Goal: Transaction & Acquisition: Purchase product/service

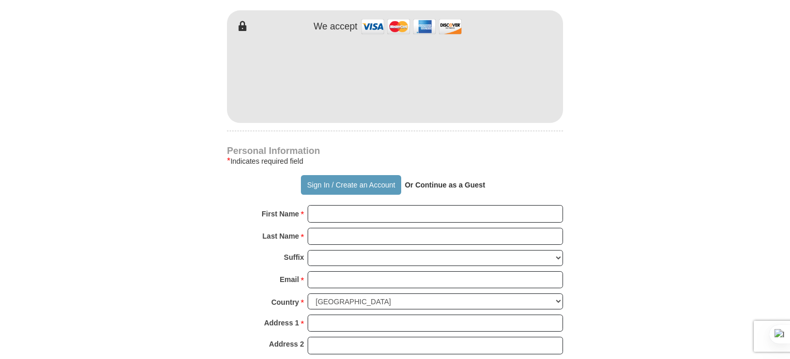
scroll to position [665, 0]
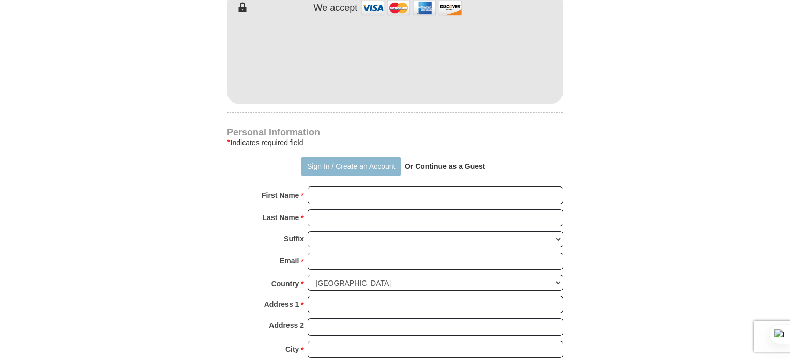
click at [352, 157] on button "Sign In / Create an Account" at bounding box center [351, 167] width 100 height 20
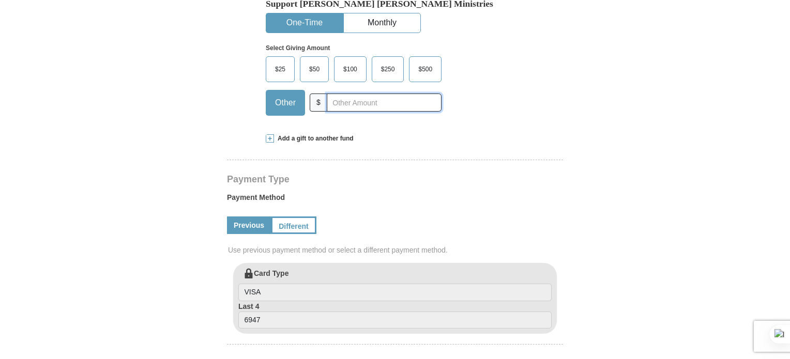
click at [343, 94] on input "text" at bounding box center [384, 103] width 115 height 18
type input "8"
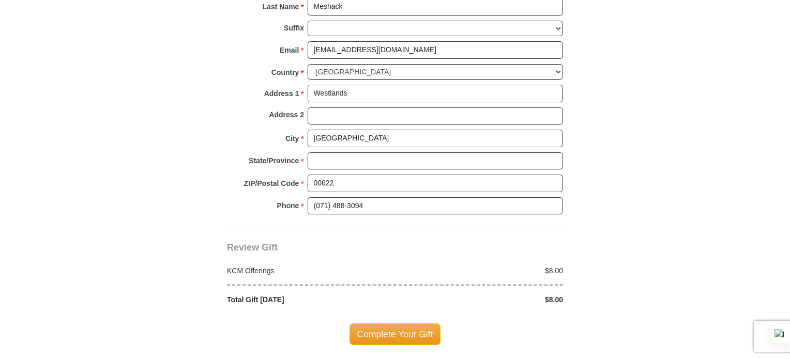
scroll to position [873, 0]
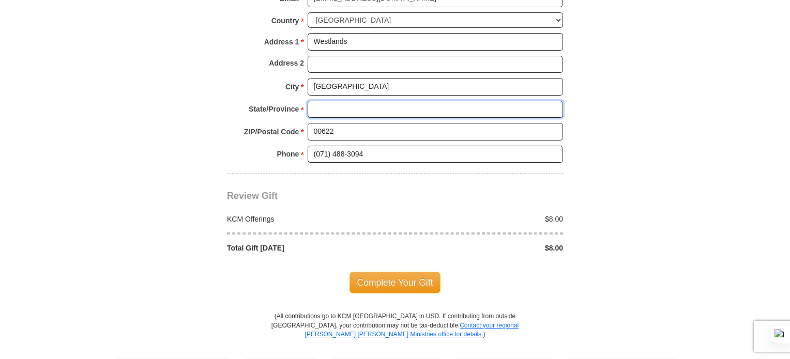
click at [345, 101] on input "State/Province *" at bounding box center [435, 110] width 255 height 18
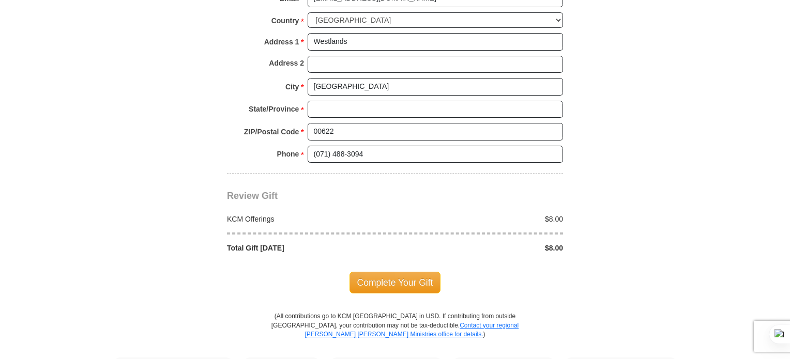
click at [373, 101] on input "State/Province *" at bounding box center [435, 110] width 255 height 18
click at [369, 101] on input "State/Province *" at bounding box center [435, 110] width 255 height 18
click at [339, 101] on input "State/Province *" at bounding box center [435, 110] width 255 height 18
type input "[GEOGRAPHIC_DATA]"
click at [324, 174] on div "Review Gift Your monthly donation will start on the first occurrence on your se…" at bounding box center [395, 214] width 336 height 80
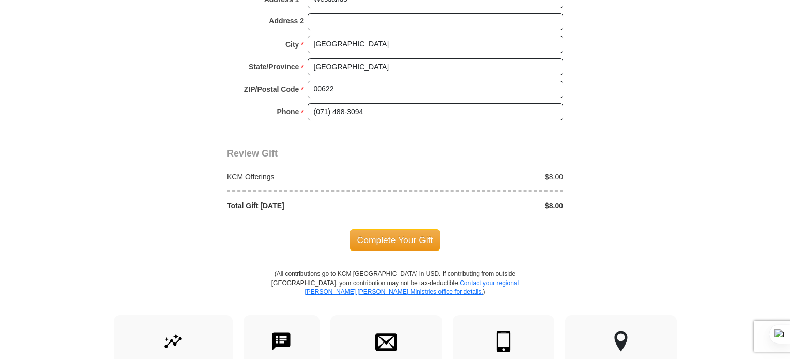
scroll to position [976, 0]
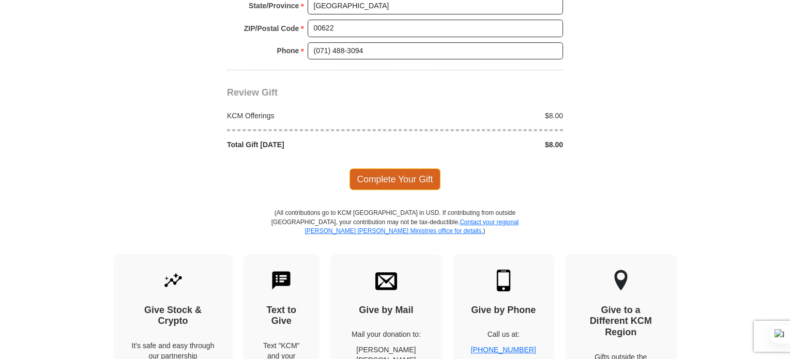
click at [377, 169] on span "Complete Your Gift" at bounding box center [396, 180] width 92 height 22
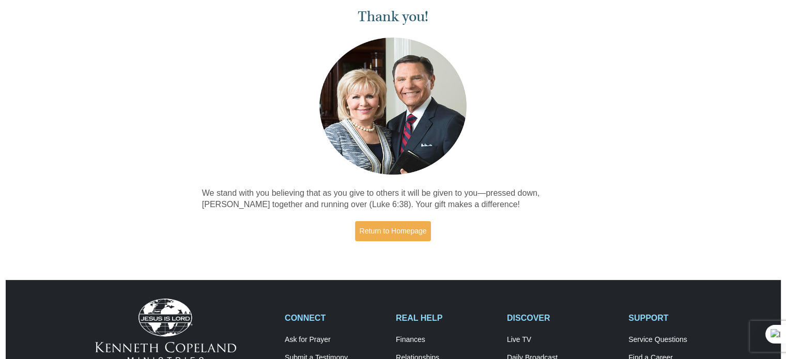
scroll to position [155, 0]
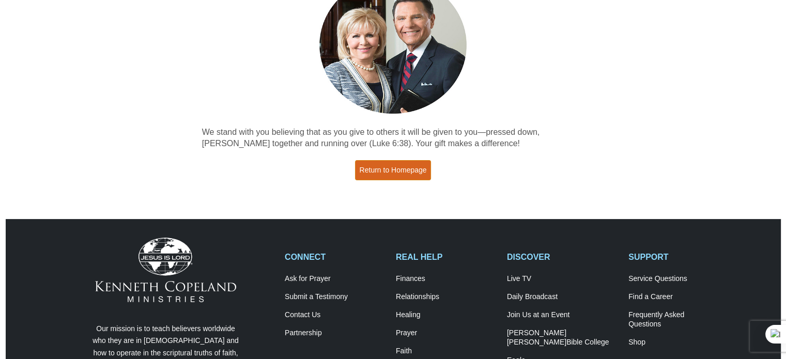
click at [412, 177] on link "Return to Homepage" at bounding box center [393, 170] width 77 height 20
